Goal: Book appointment/travel/reservation

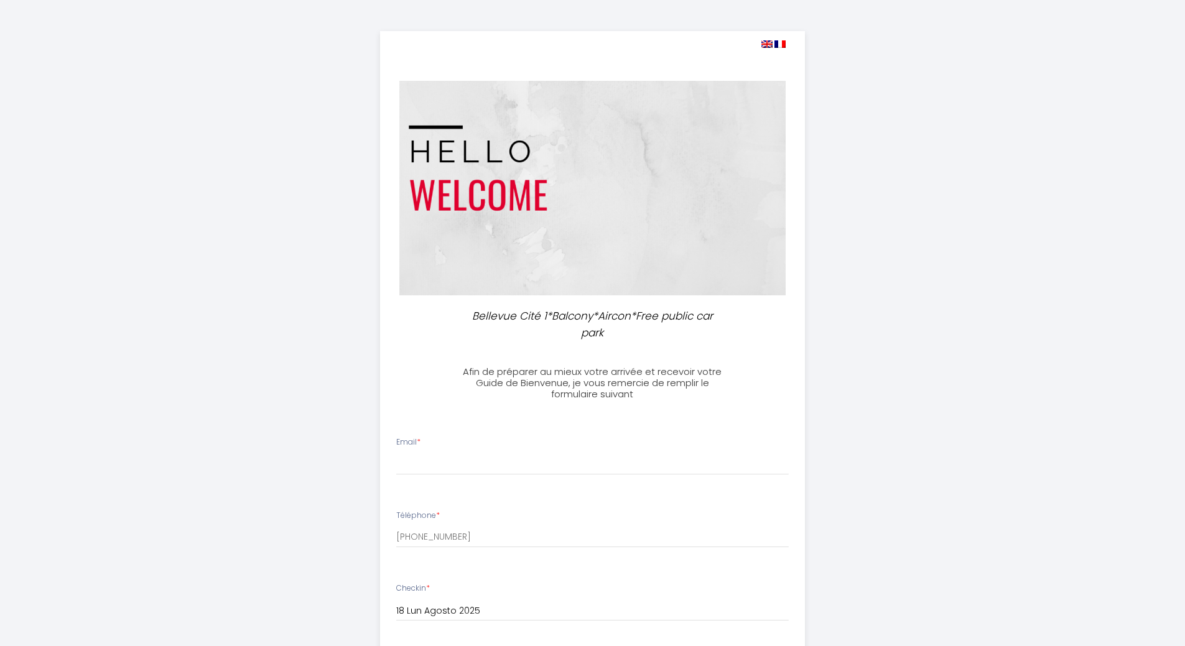
select select
click at [424, 463] on input "Email *" at bounding box center [592, 464] width 393 height 22
type input "[EMAIL_ADDRESS][DOMAIN_NAME]"
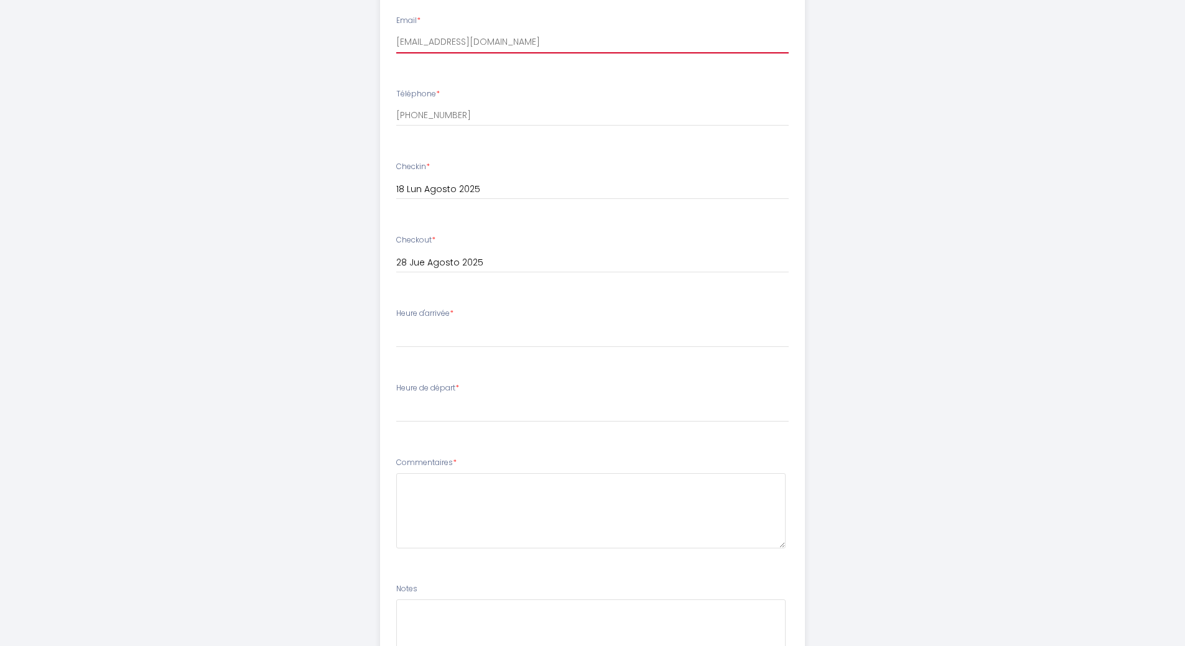
scroll to position [428, 0]
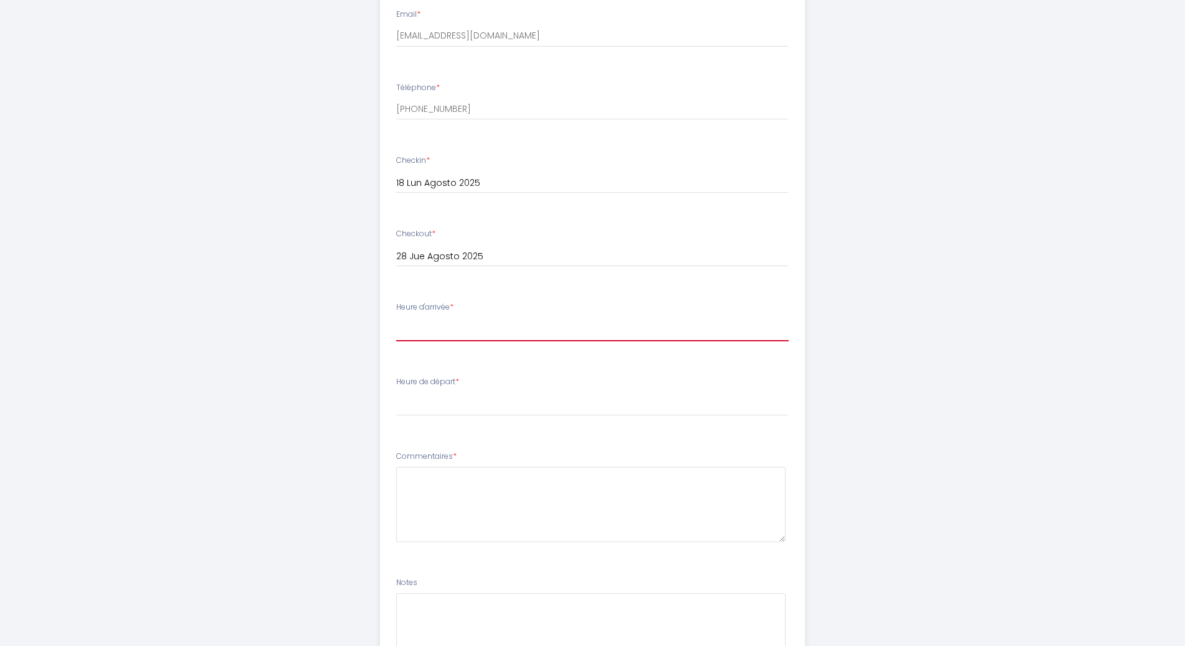
click at [446, 324] on select "15:00 15:30 16:00 16:30 17:00 17:30 18:00 18:30 19:00 19:30 20:00 20:30 21:00 2…" at bounding box center [592, 330] width 393 height 24
select select "15:00"
click at [396, 318] on select "15:00 15:30 16:00 16:30 17:00 17:30 18:00 18:30 19:00 19:30 20:00 20:30 21:00 2…" at bounding box center [592, 330] width 393 height 24
click at [461, 405] on select "00:00 00:30 01:00 01:30 02:00 02:30 03:00 03:30 04:00 04:30 05:00 05:30 06:00 0…" at bounding box center [592, 405] width 393 height 24
select select "11:00"
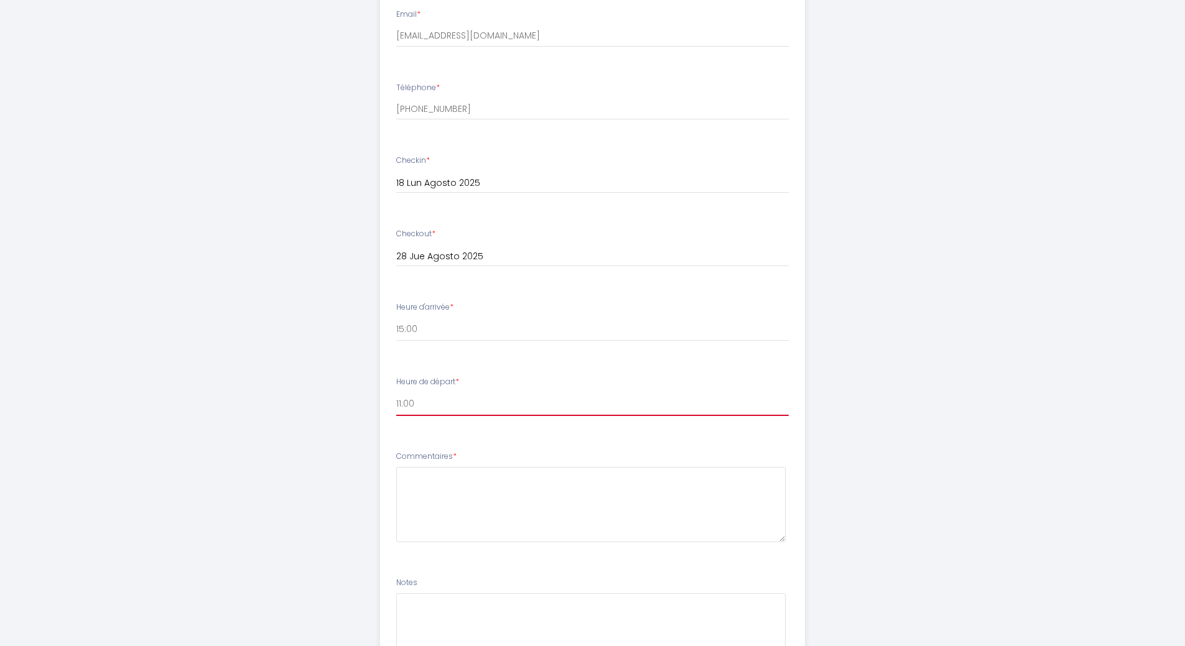
click at [396, 393] on select "00:00 00:30 01:00 01:30 02:00 02:30 03:00 03:30 04:00 04:30 05:00 05:30 06:00 0…" at bounding box center [592, 405] width 393 height 24
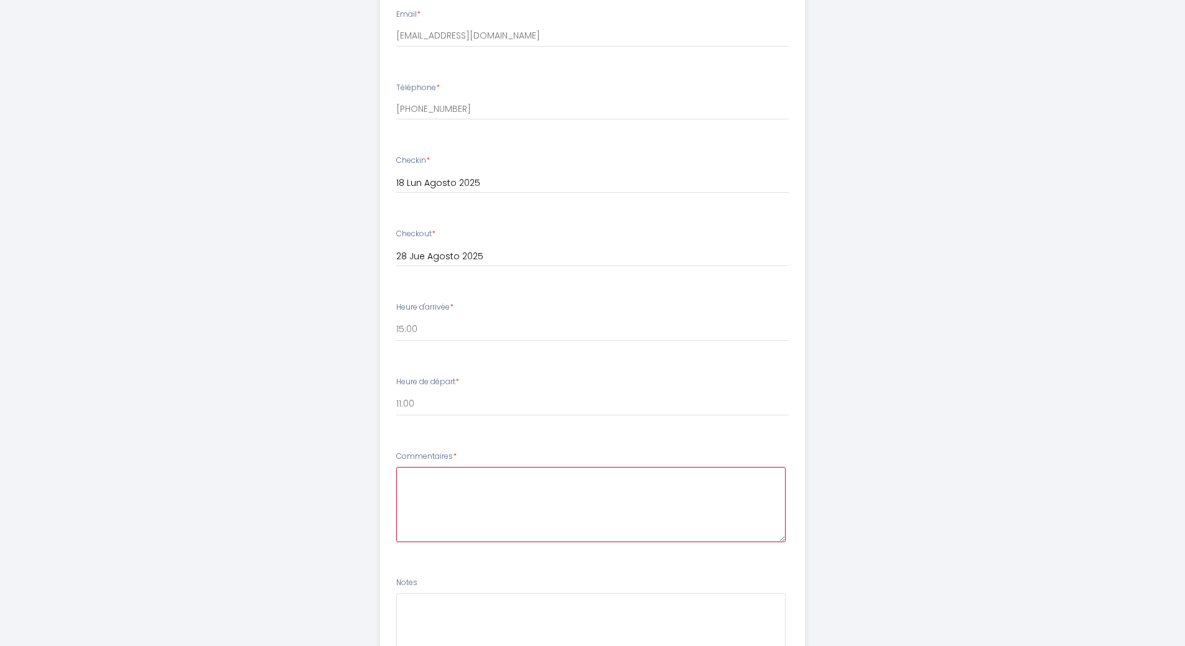
click at [586, 495] on textarea at bounding box center [591, 504] width 390 height 75
click at [481, 478] on textarea "Nous prenouns 2 voitures." at bounding box center [591, 504] width 390 height 75
drag, startPoint x: 541, startPoint y: 477, endPoint x: 566, endPoint y: 505, distance: 37.9
click at [566, 505] on textarea "Nous prenouns 2 reserves et voitures." at bounding box center [591, 504] width 390 height 75
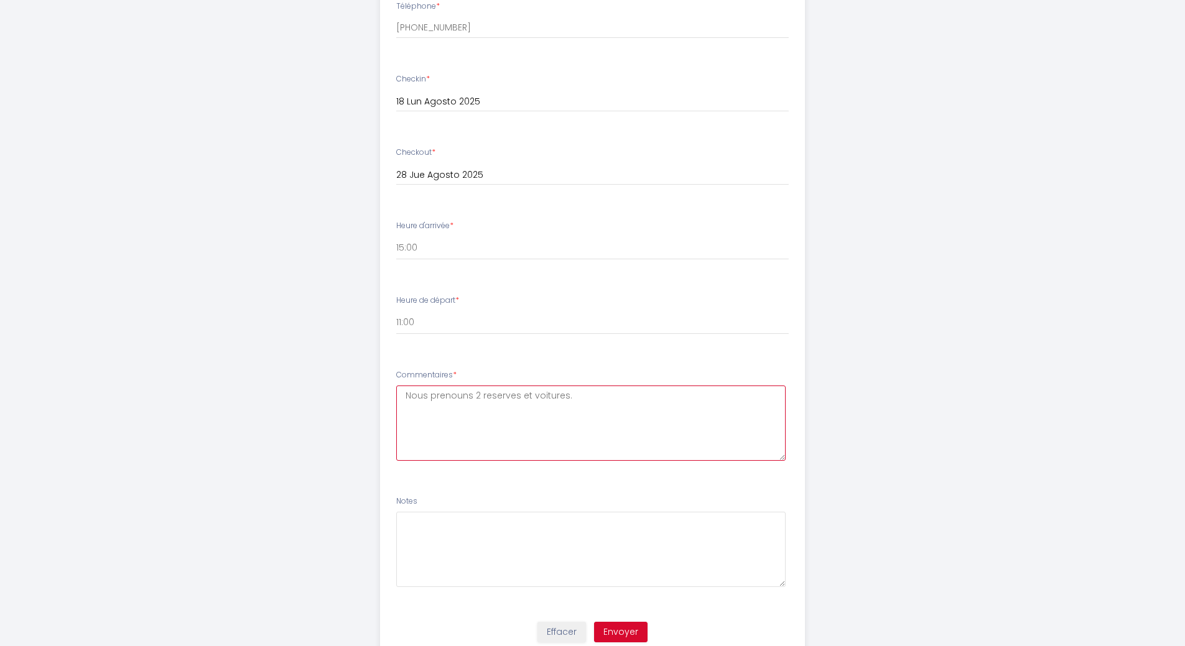
scroll to position [556, 0]
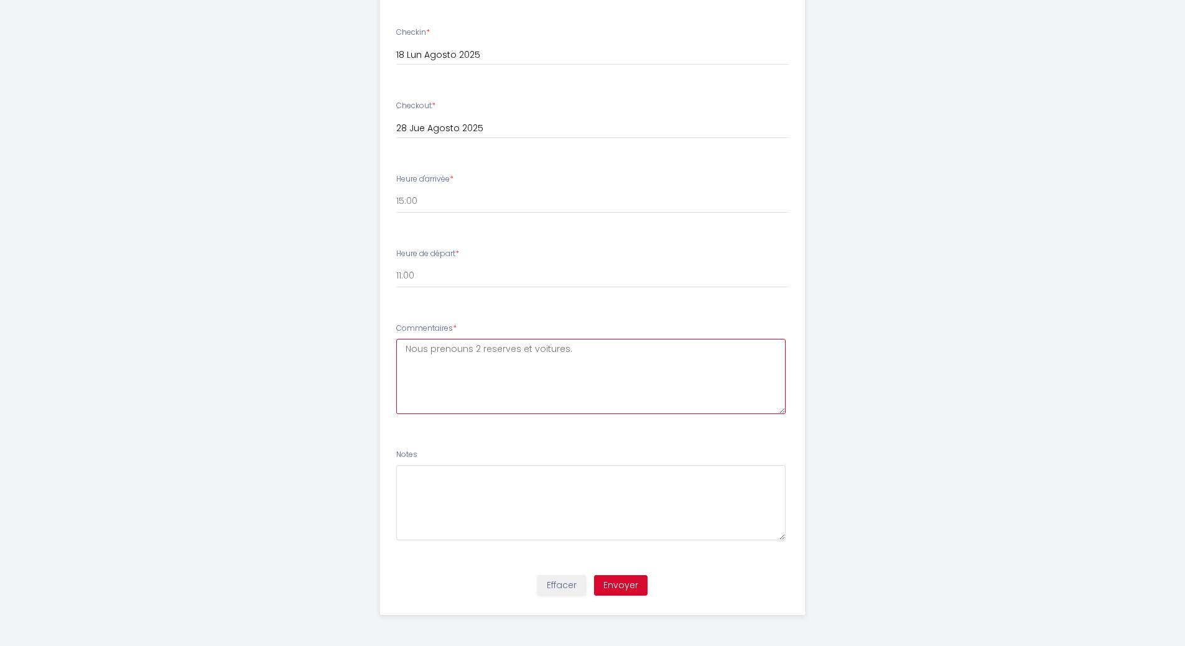
type textarea "Nous prenouns 2 reserves et voitures."
click at [632, 587] on button "Envoyer" at bounding box center [621, 586] width 54 height 21
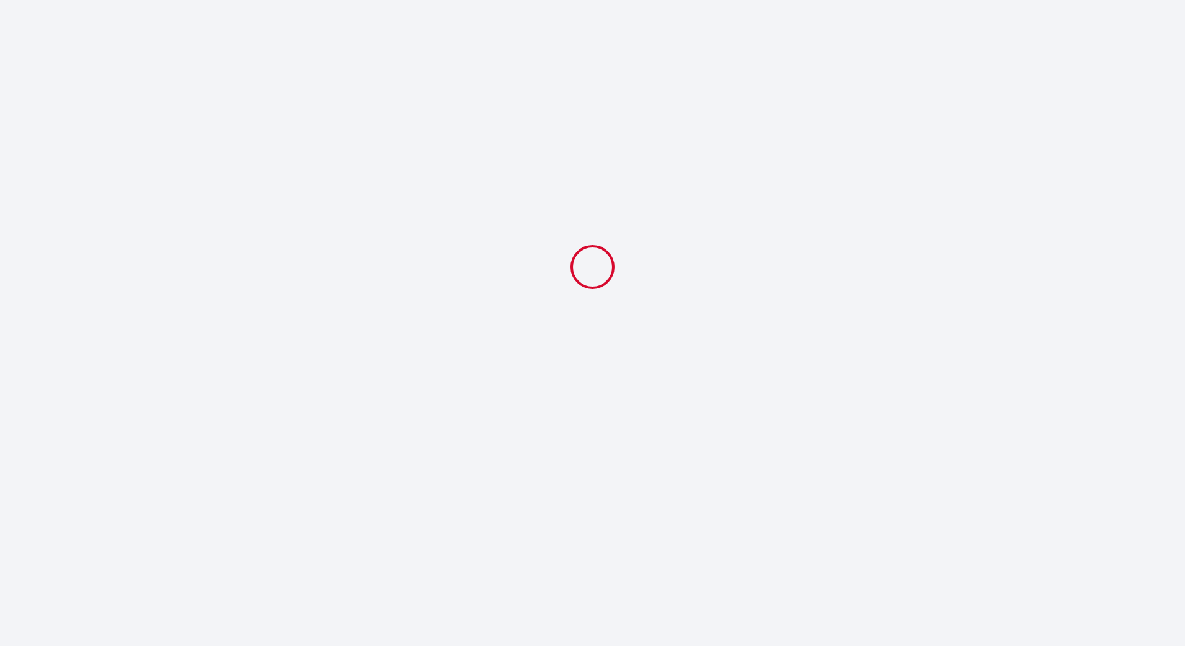
scroll to position [0, 0]
select select "11:00"
